Goal: Task Accomplishment & Management: Use online tool/utility

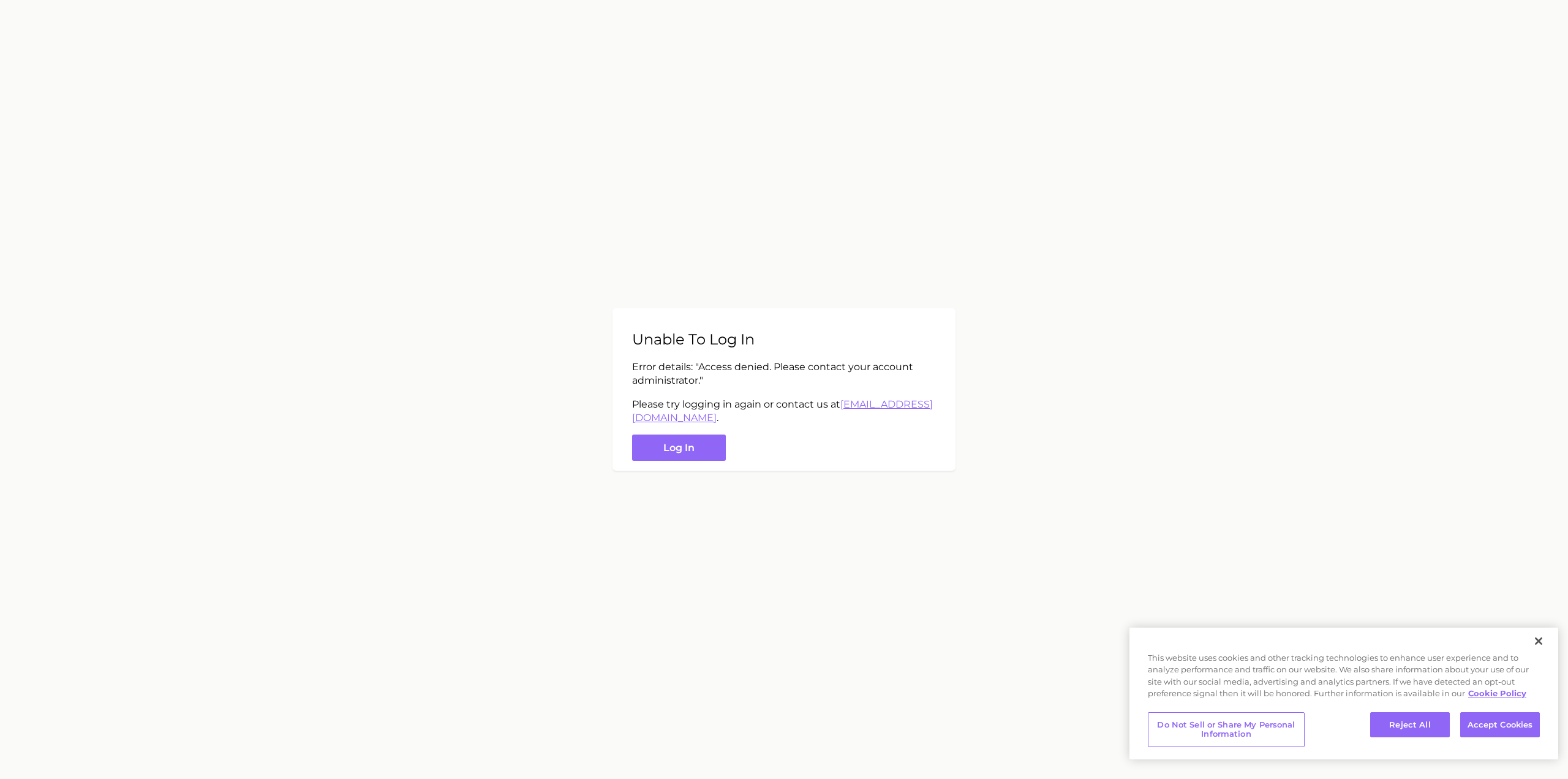
click at [738, 367] on p "Error details: " Access denied. Please contact your account administrator. "" at bounding box center [784, 374] width 304 height 28
drag, startPoint x: 738, startPoint y: 367, endPoint x: 736, endPoint y: 342, distance: 25.1
click at [736, 342] on div "Unable to log in Error details: " Access denied. Please contact your account ad…" at bounding box center [783, 389] width 343 height 163
click at [736, 342] on h2 "Unable to log in" at bounding box center [784, 339] width 304 height 18
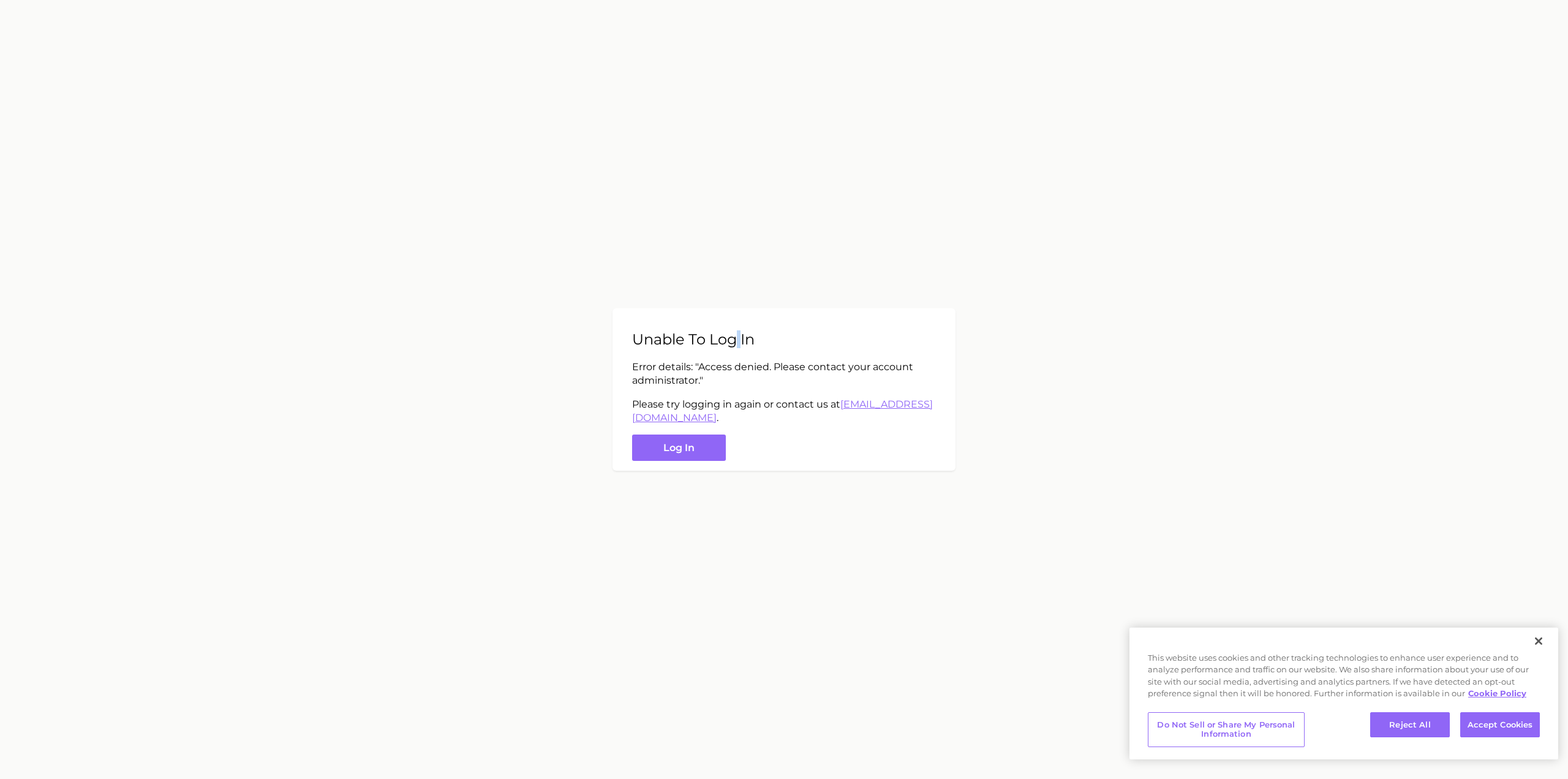
click at [736, 342] on h2 "Unable to log in" at bounding box center [784, 339] width 304 height 18
drag, startPoint x: 736, startPoint y: 342, endPoint x: 730, endPoint y: 382, distance: 40.4
click at [730, 382] on div "Unable to log in Error details: " Access denied. Please contact your account ad…" at bounding box center [783, 389] width 343 height 163
click at [730, 382] on p "Error details: " Access denied. Please contact your account administrator. "" at bounding box center [784, 374] width 304 height 28
click at [694, 447] on button "Log in" at bounding box center [679, 448] width 94 height 27
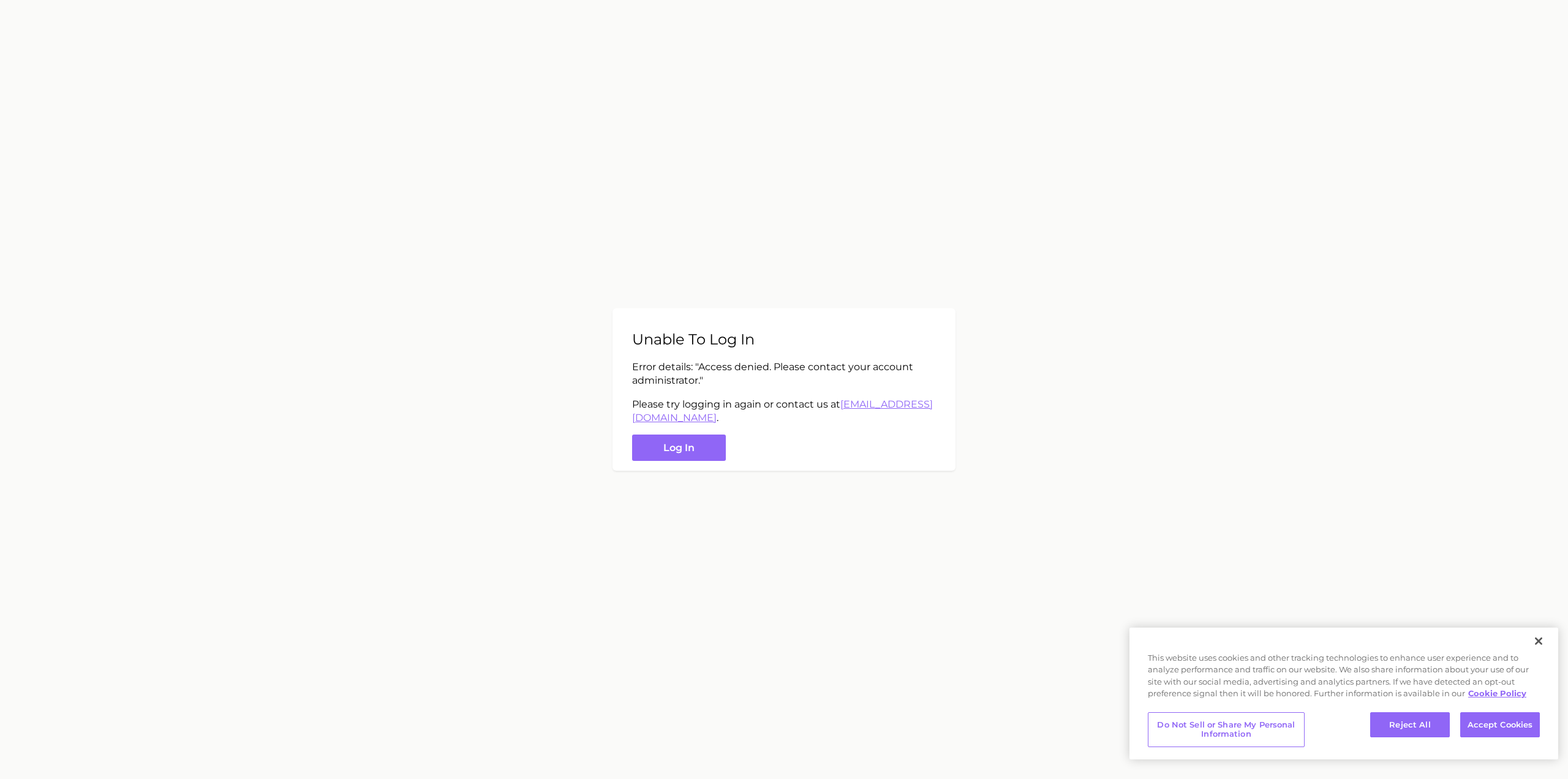
click at [460, 234] on main "Unable to log in Error details: " Access denied. Please contact your account ad…" at bounding box center [784, 390] width 1568 height 779
